Goal: Navigation & Orientation: Find specific page/section

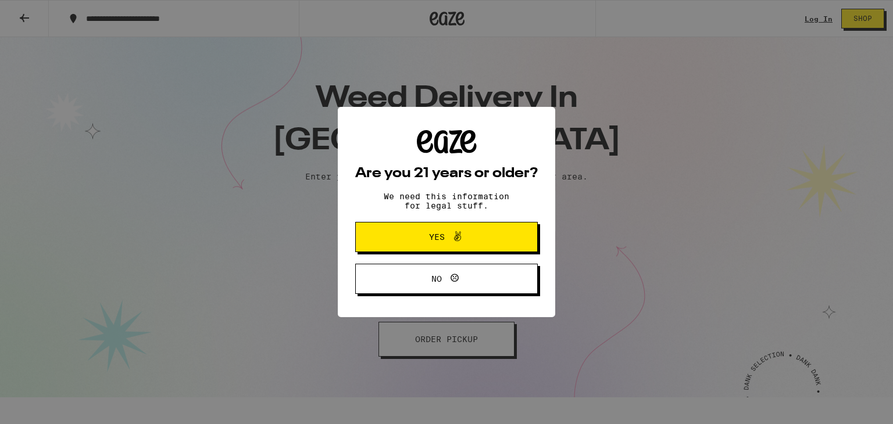
click at [512, 241] on button "Yes" at bounding box center [446, 237] width 182 height 30
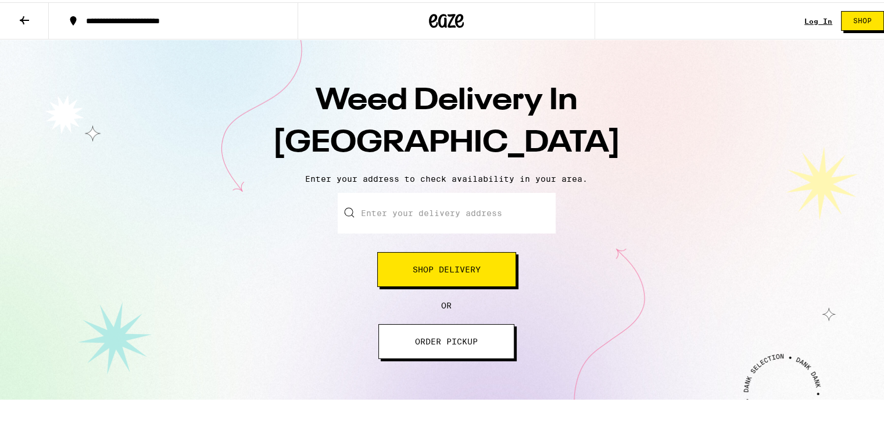
click at [35, 13] on button at bounding box center [24, 19] width 49 height 37
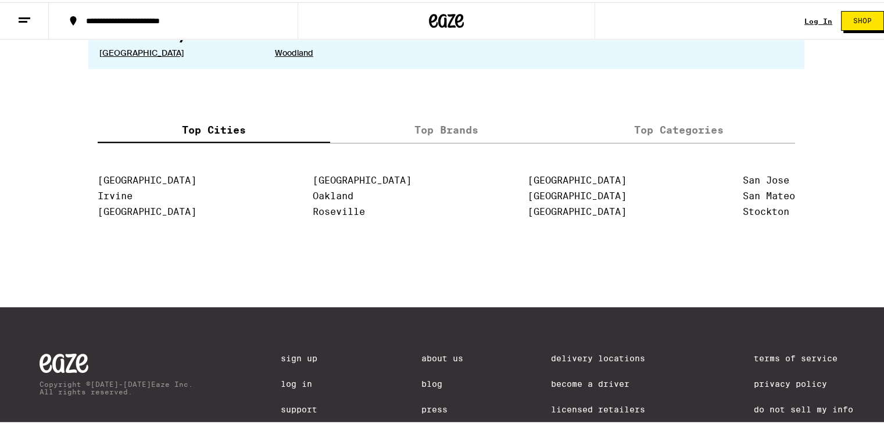
scroll to position [2454, 0]
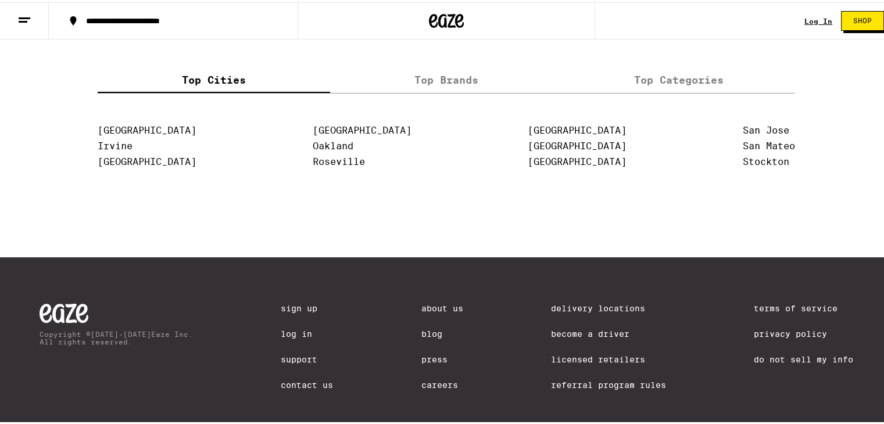
click at [439, 378] on link "Careers" at bounding box center [442, 382] width 42 height 9
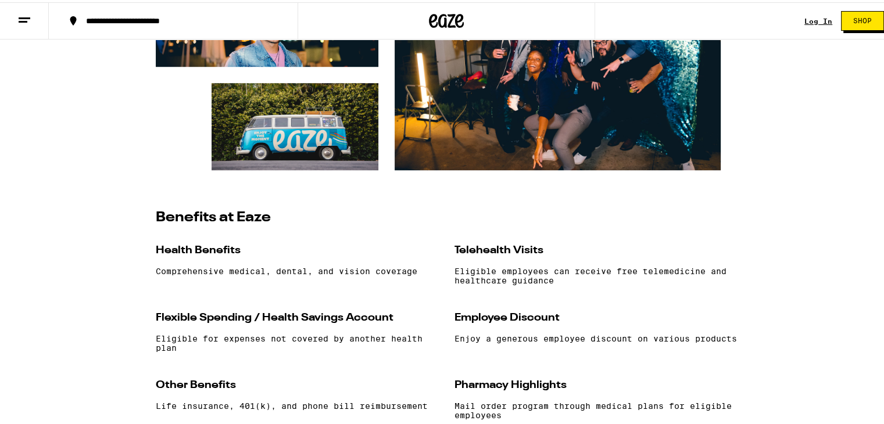
scroll to position [1054, 0]
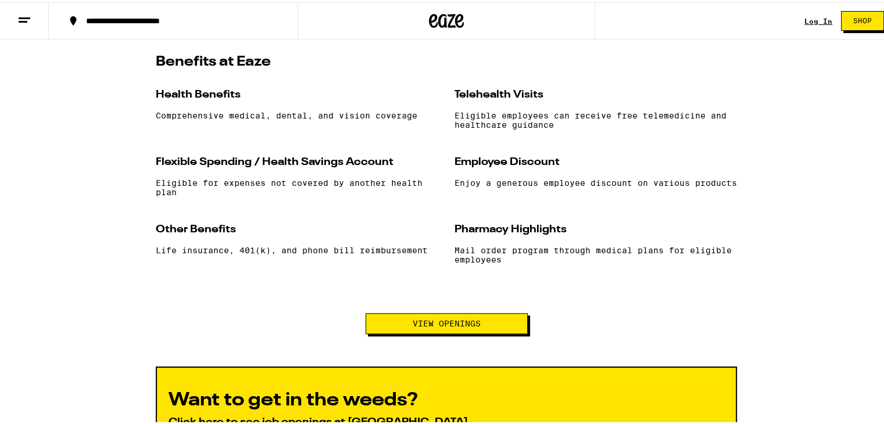
click at [413, 325] on span "View Openings" at bounding box center [447, 321] width 68 height 8
